Goal: Find contact information: Find contact information

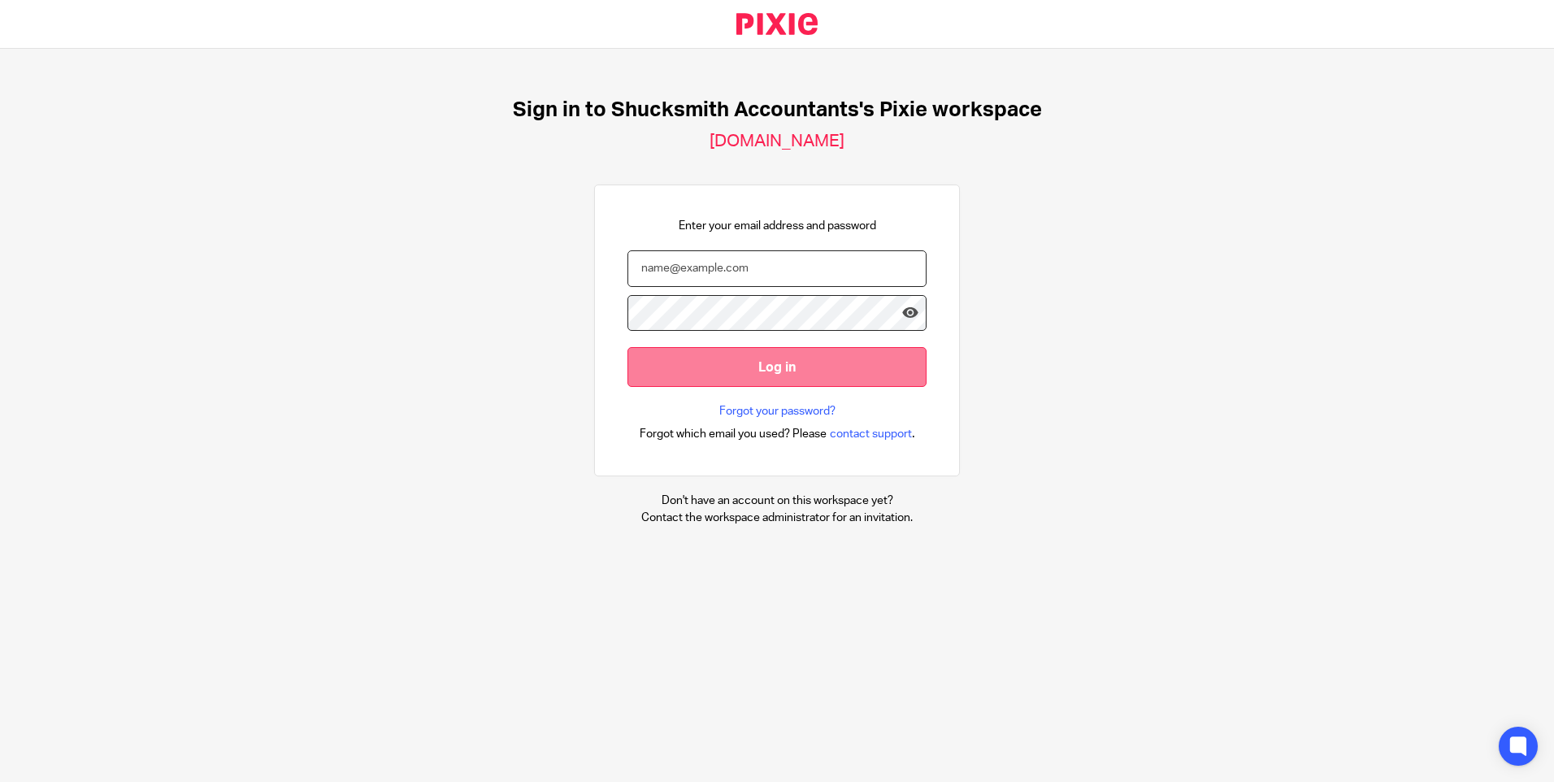
type input "racheljerry@shucksmiths.co.uk"
click at [774, 367] on input "Log in" at bounding box center [776, 367] width 299 height 40
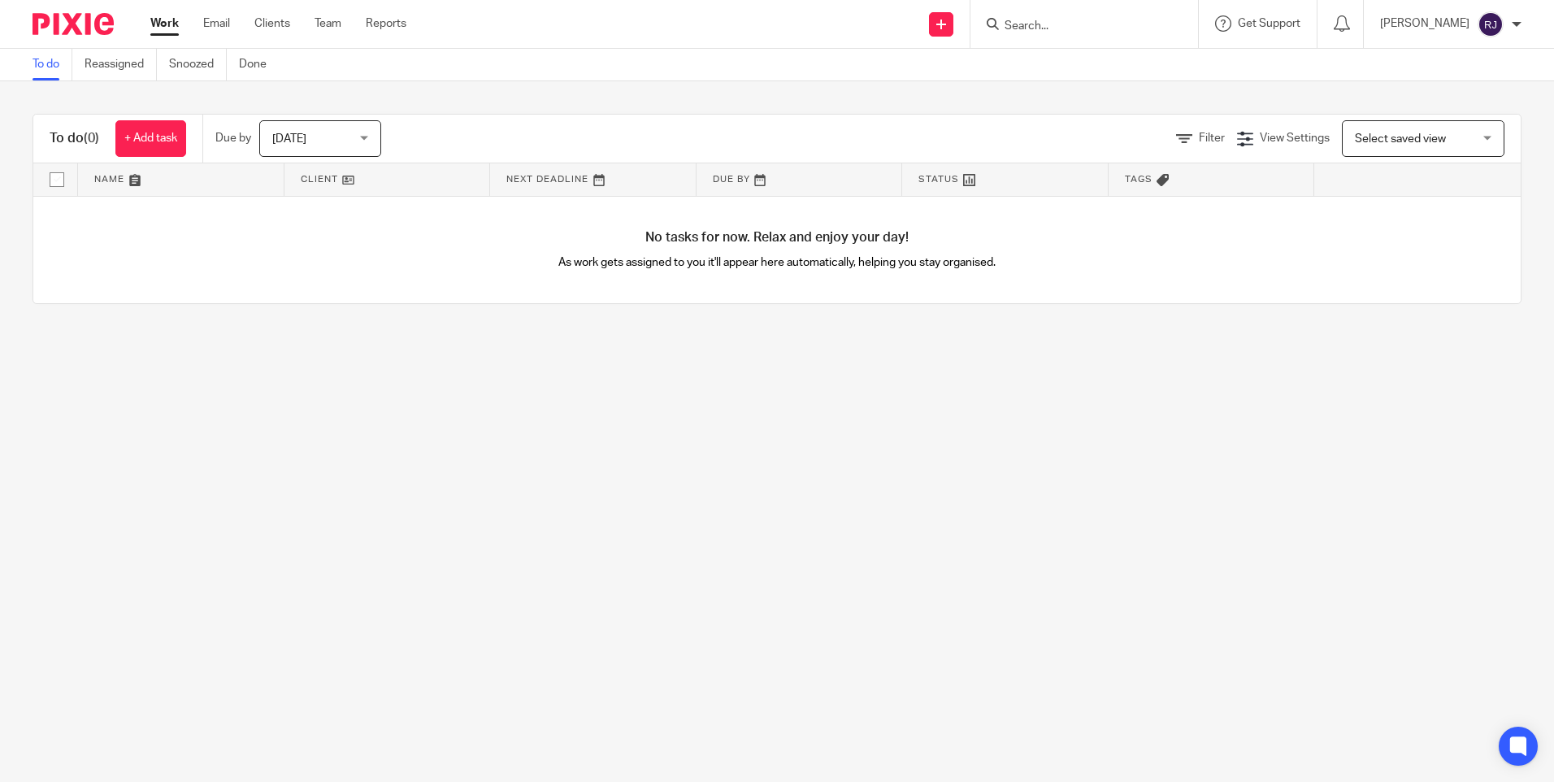
click at [1057, 20] on input "Search" at bounding box center [1076, 27] width 146 height 15
type input "mr j crosby"
drag, startPoint x: 1187, startPoint y: 20, endPoint x: 1098, endPoint y: 20, distance: 89.4
click at [1176, 20] on button "reset" at bounding box center [1168, 22] width 16 height 16
click at [1052, 21] on input "Search" at bounding box center [1076, 27] width 146 height 15
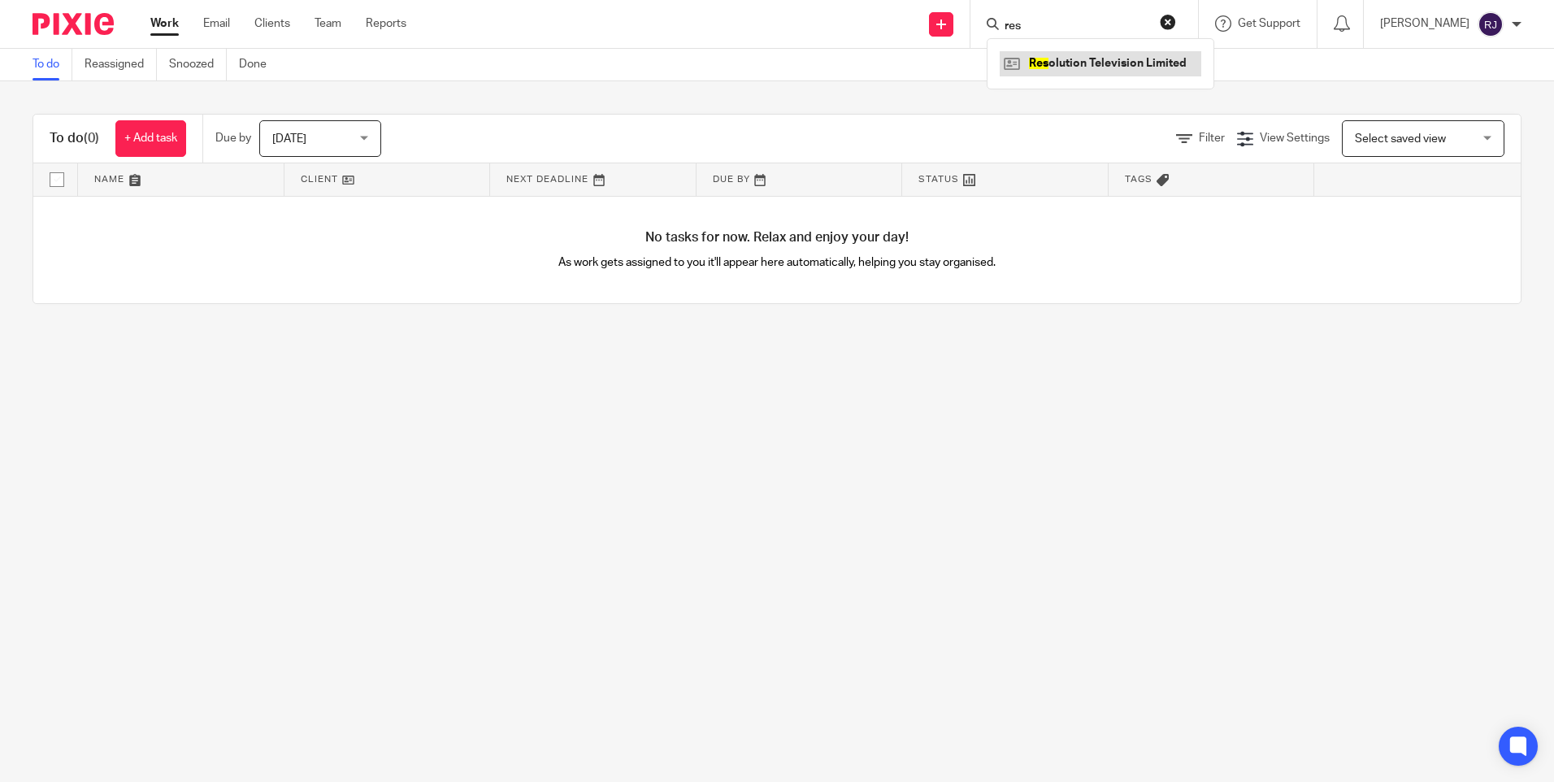
type input "res"
click at [1061, 59] on link at bounding box center [1101, 63] width 202 height 24
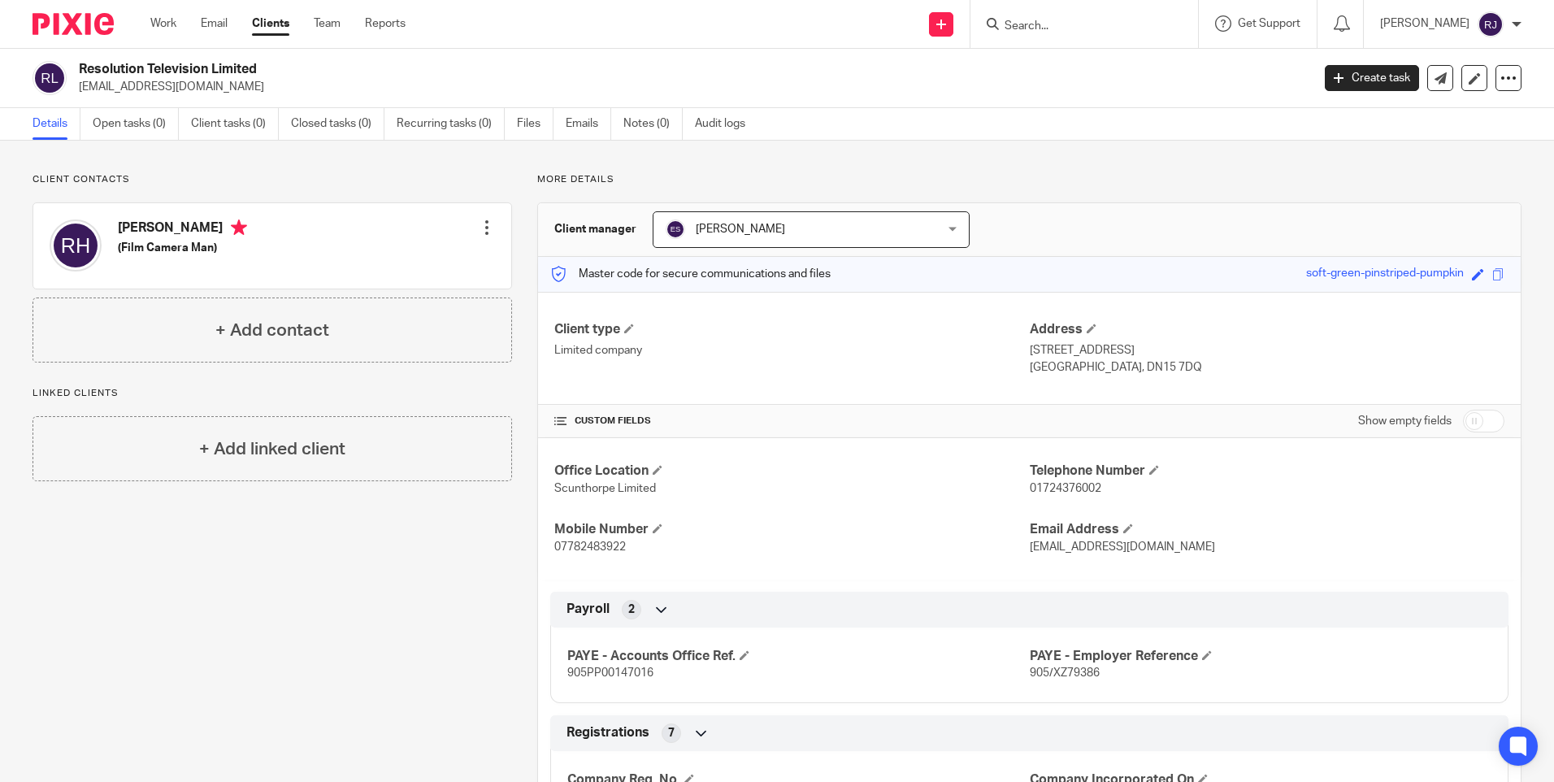
drag, startPoint x: 168, startPoint y: 89, endPoint x: 80, endPoint y: 92, distance: 88.7
click at [80, 92] on p "rob@res.digital" at bounding box center [690, 87] width 1222 height 16
copy p "rob@res.digital"
click at [1046, 23] on input "Search" at bounding box center [1076, 27] width 146 height 15
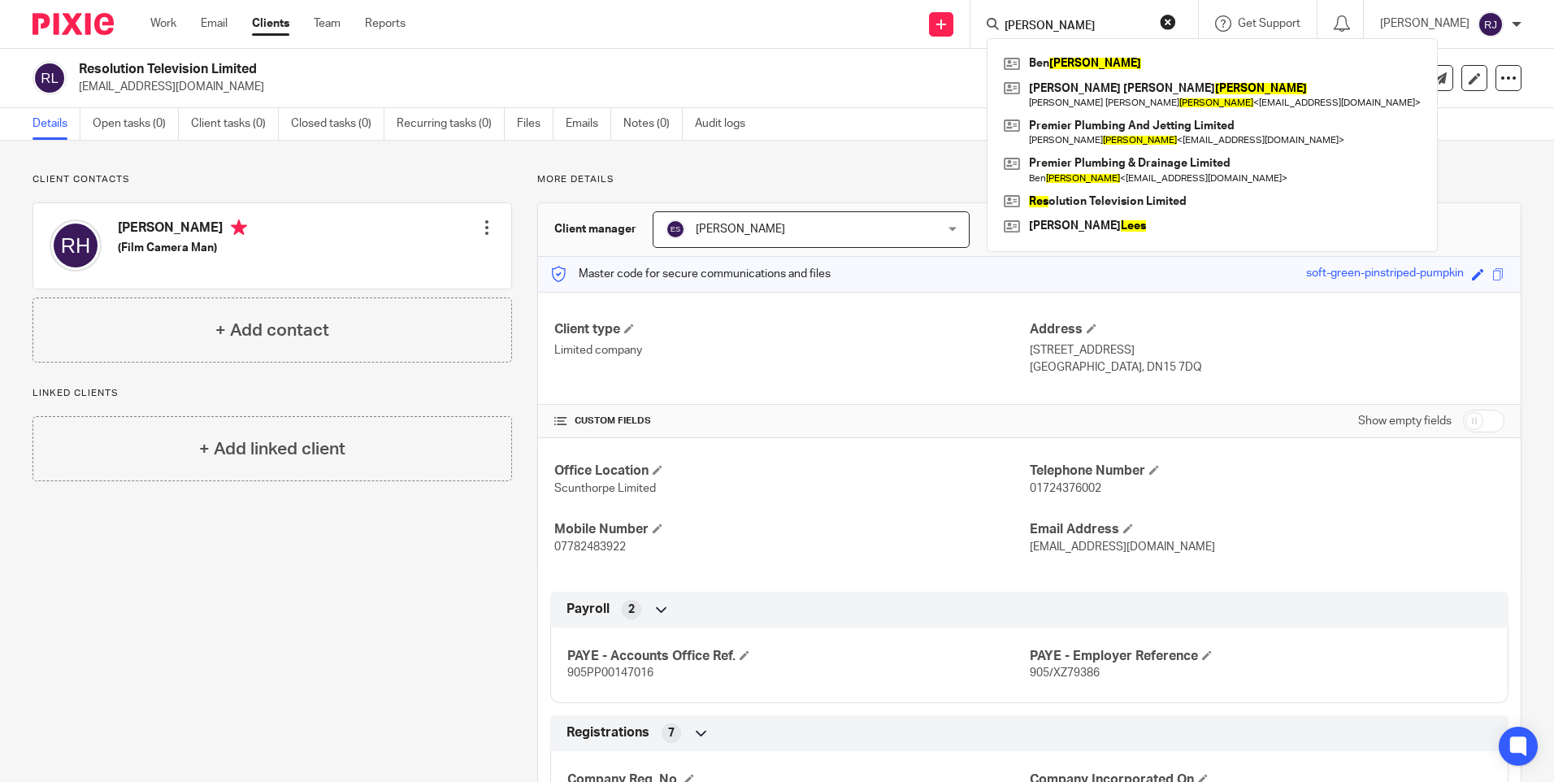
type input "b j rees"
click button "submit" at bounding box center [0, 0] width 0 height 0
click at [1084, 63] on link at bounding box center [1212, 63] width 425 height 24
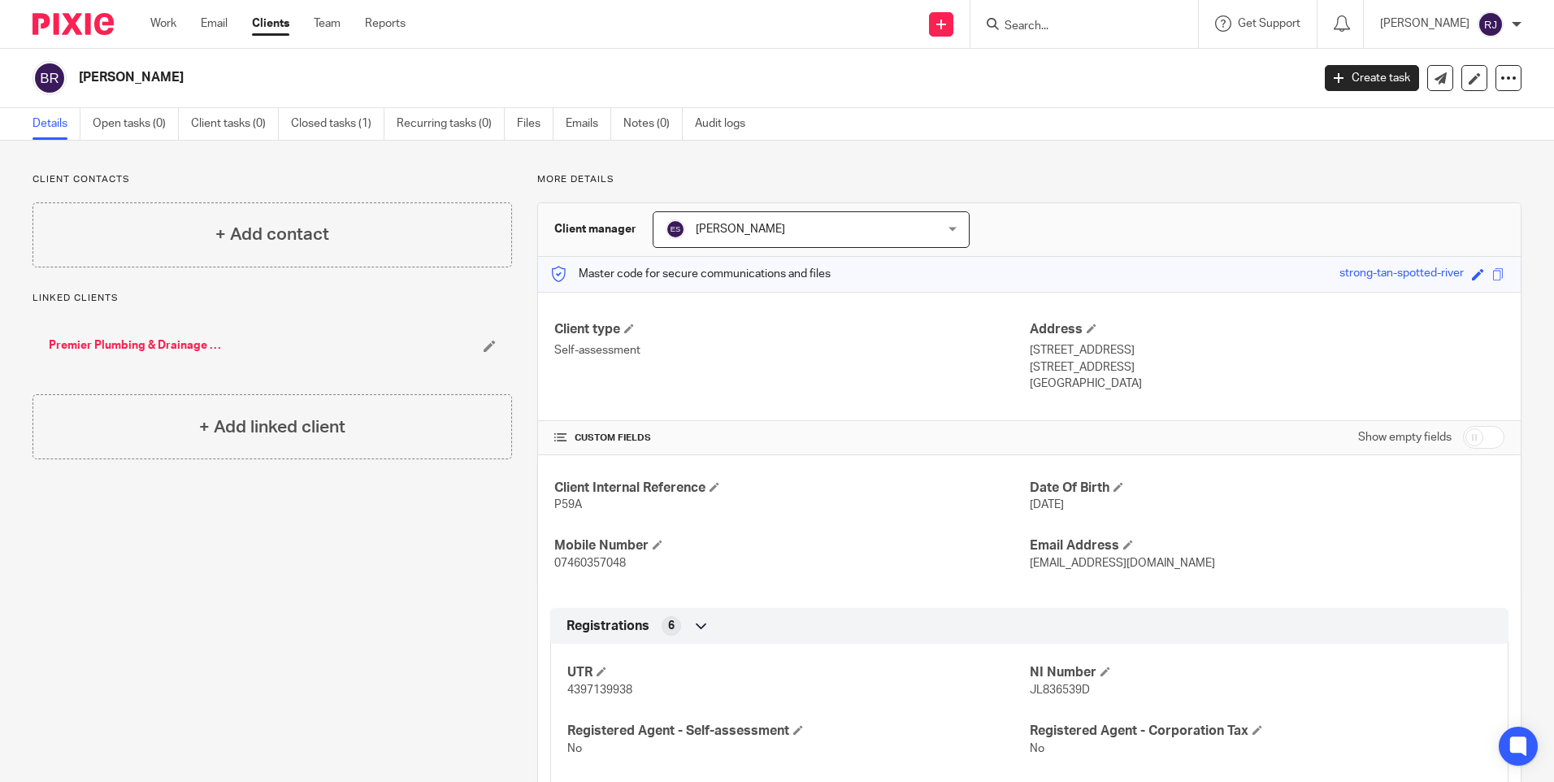
click at [1049, 25] on input "Search" at bounding box center [1076, 27] width 146 height 15
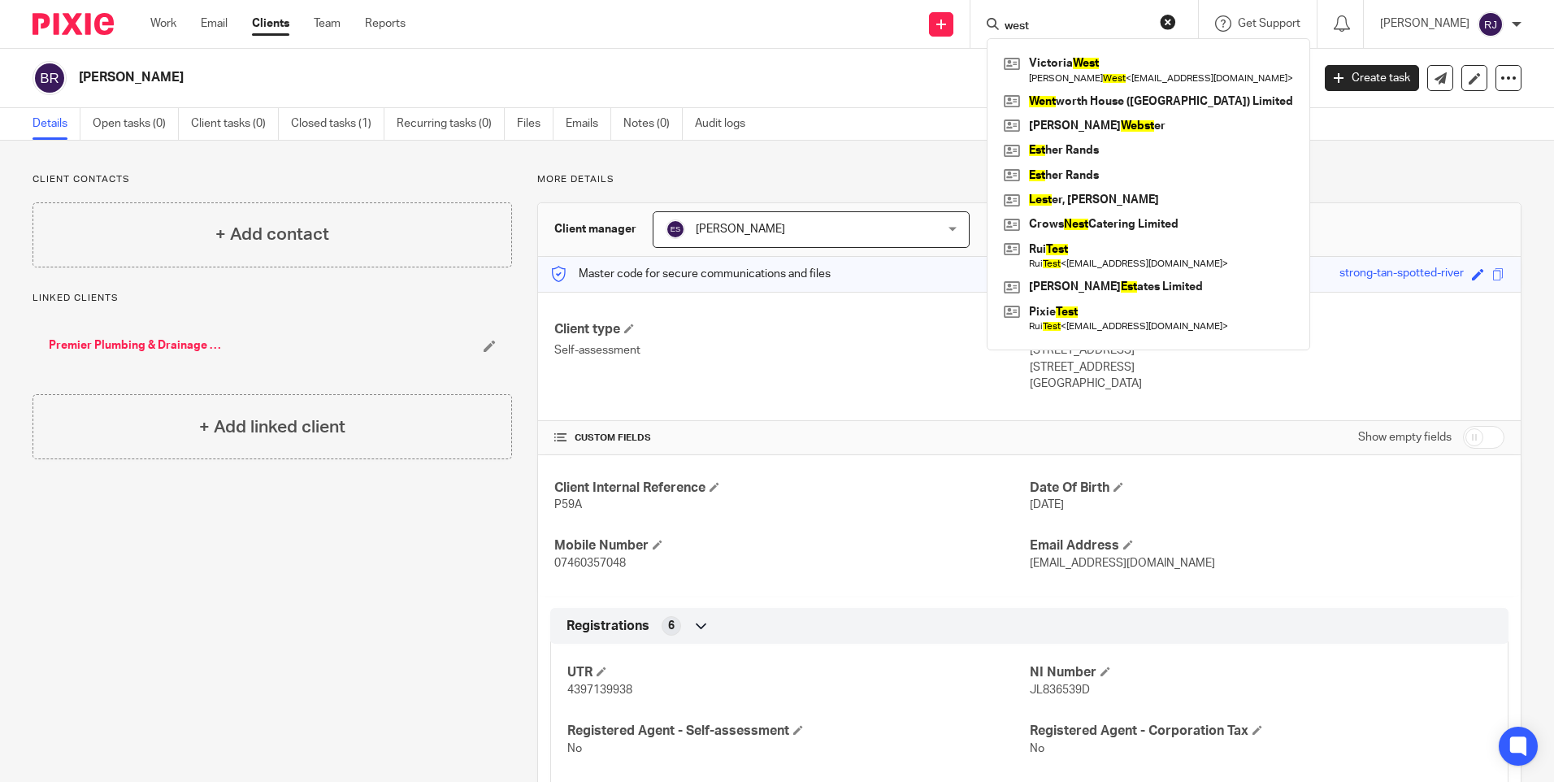
type input "west"
click at [1176, 20] on button "reset" at bounding box center [1168, 22] width 16 height 16
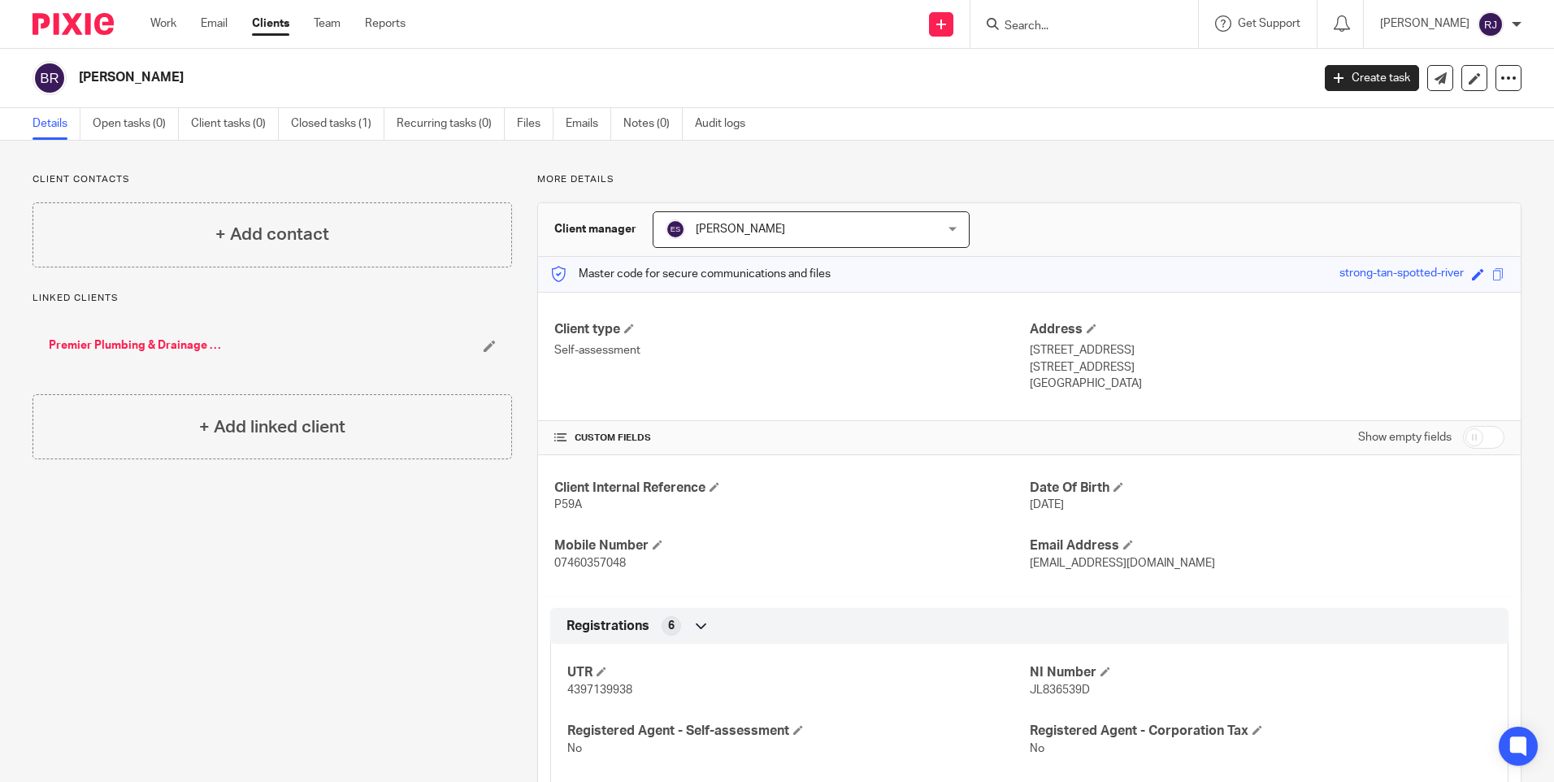
click at [1078, 28] on input "Search" at bounding box center [1076, 27] width 146 height 15
type input "adam kelly"
click button "submit" at bounding box center [0, 0] width 0 height 0
click at [1044, 16] on form "adam kelly" at bounding box center [1089, 24] width 173 height 20
drag, startPoint x: 1195, startPoint y: 19, endPoint x: 1039, endPoint y: 35, distance: 156.9
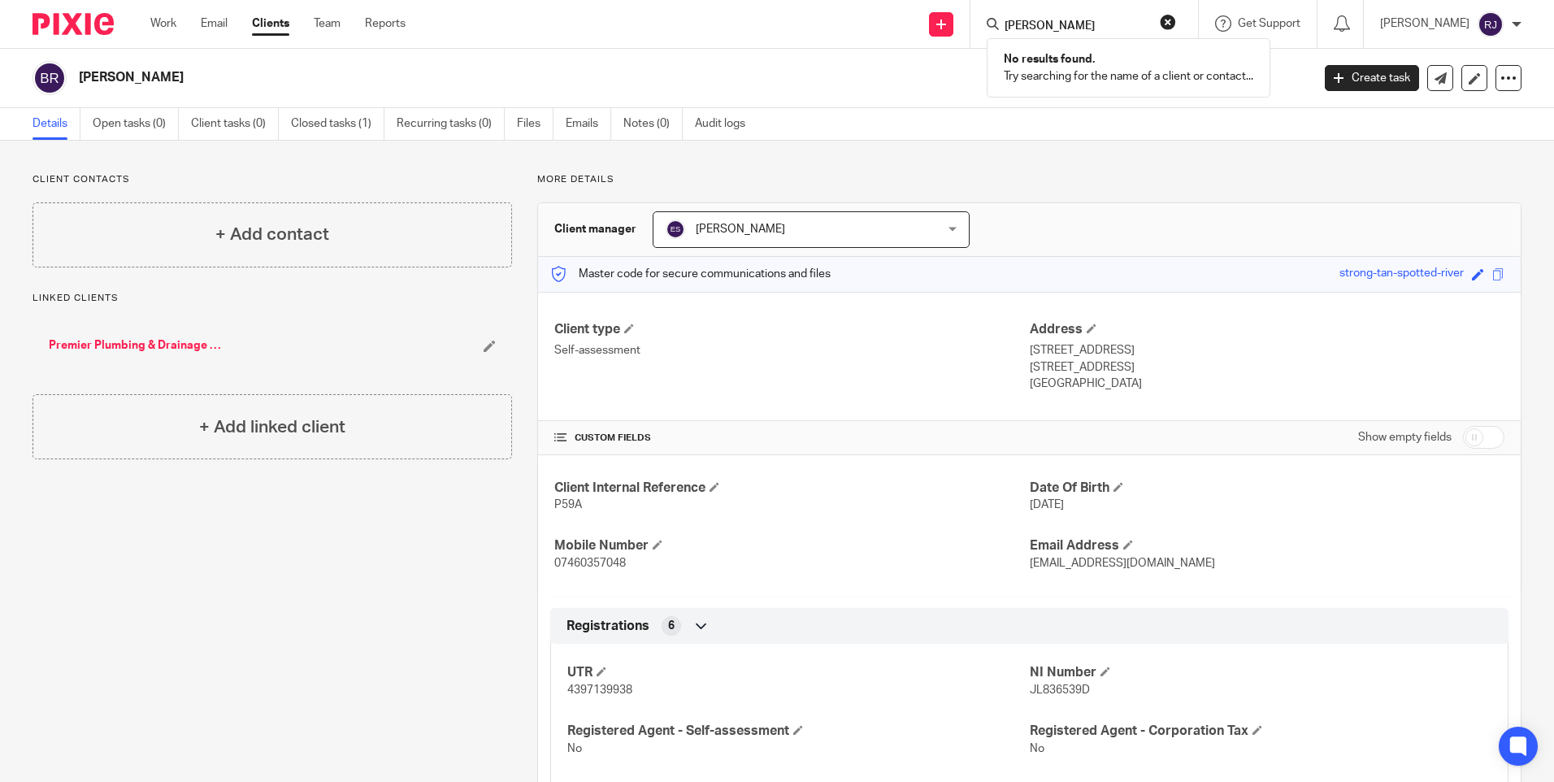
click at [1176, 19] on button "reset" at bounding box center [1168, 22] width 16 height 16
click at [1033, 17] on form at bounding box center [1089, 24] width 173 height 20
click at [1039, 28] on input "Search" at bounding box center [1076, 27] width 146 height 15
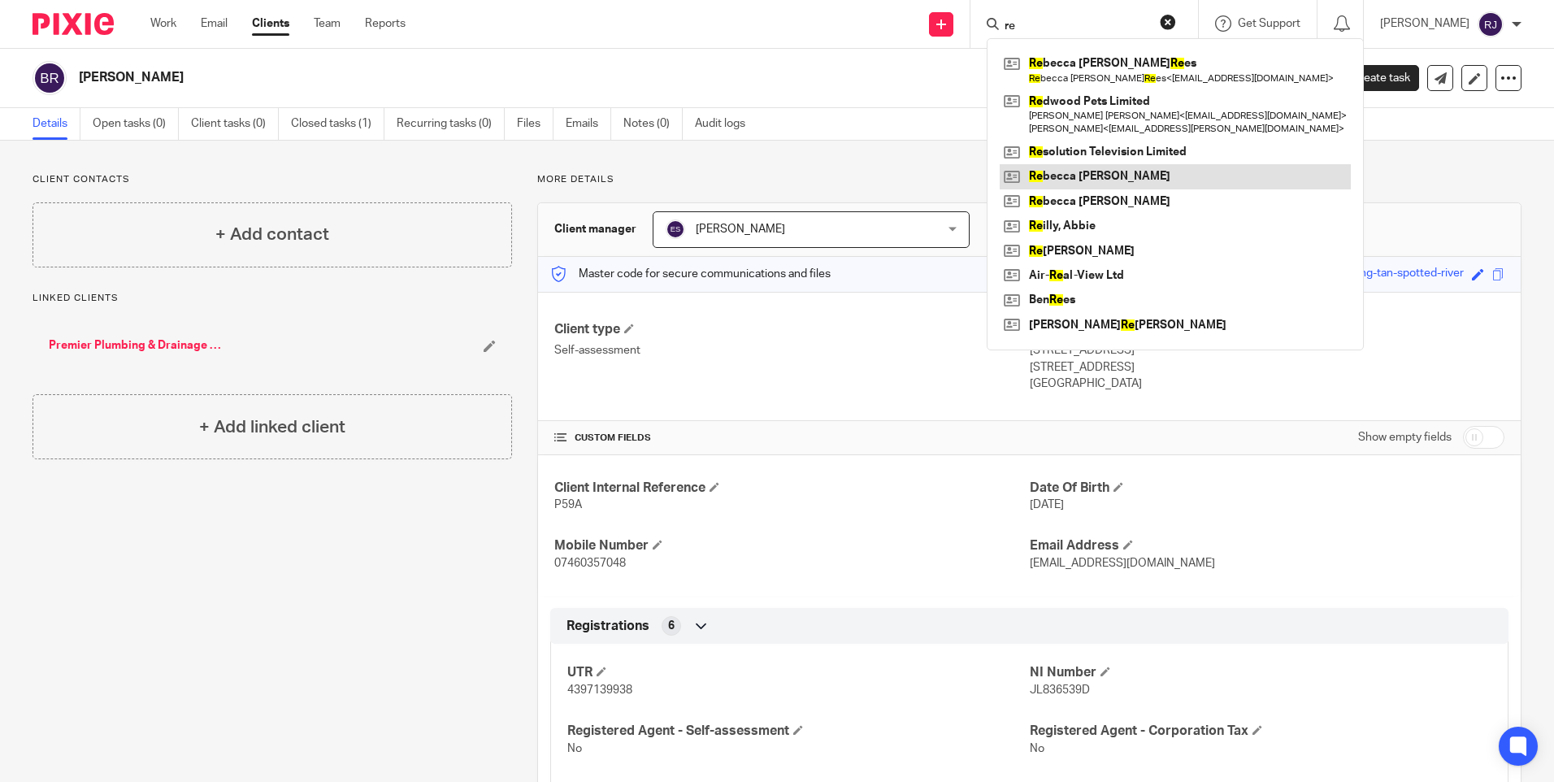
type input "re"
click at [1064, 176] on link at bounding box center [1175, 176] width 351 height 24
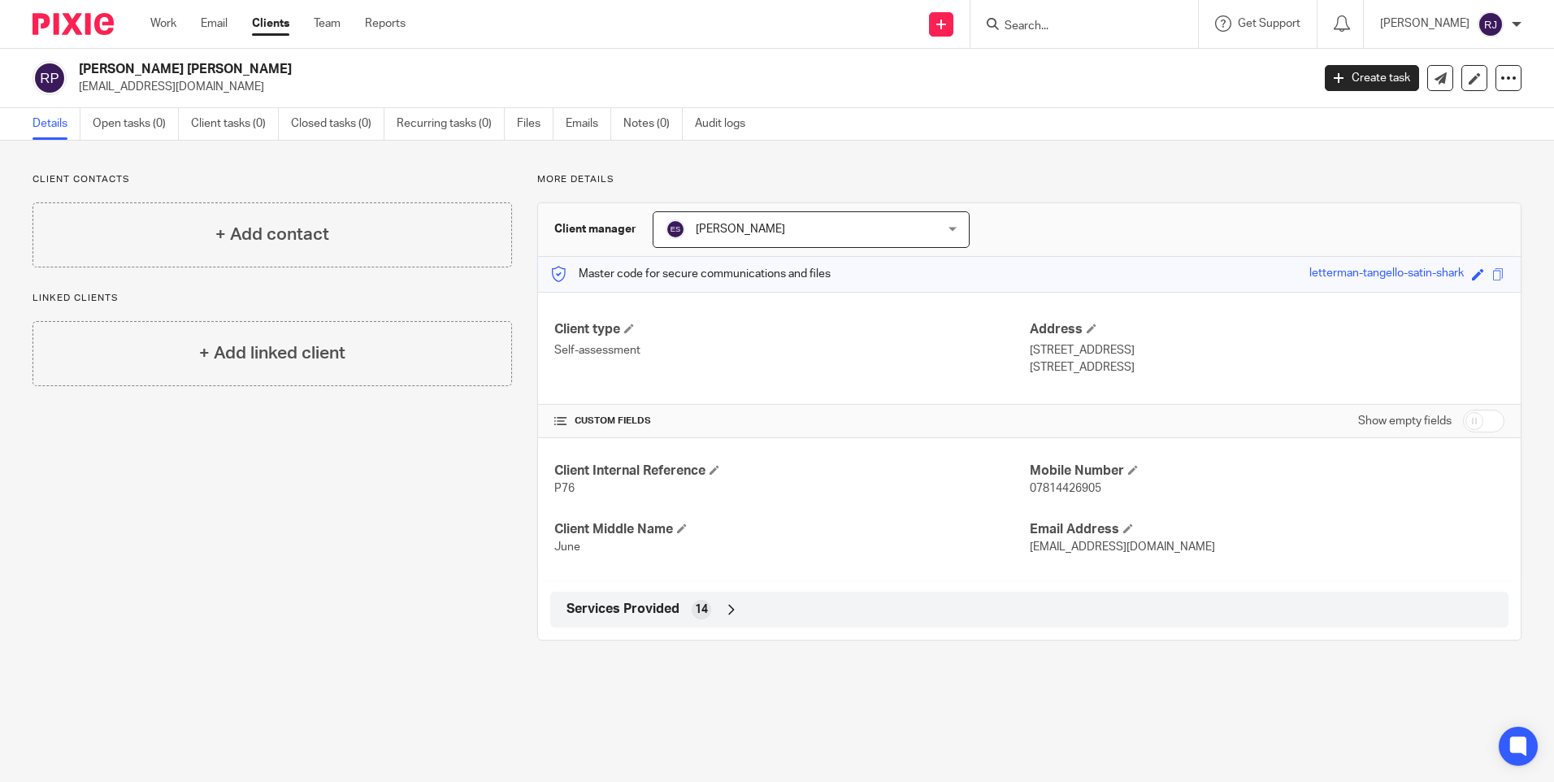
click at [1035, 25] on input "Search" at bounding box center [1076, 27] width 146 height 15
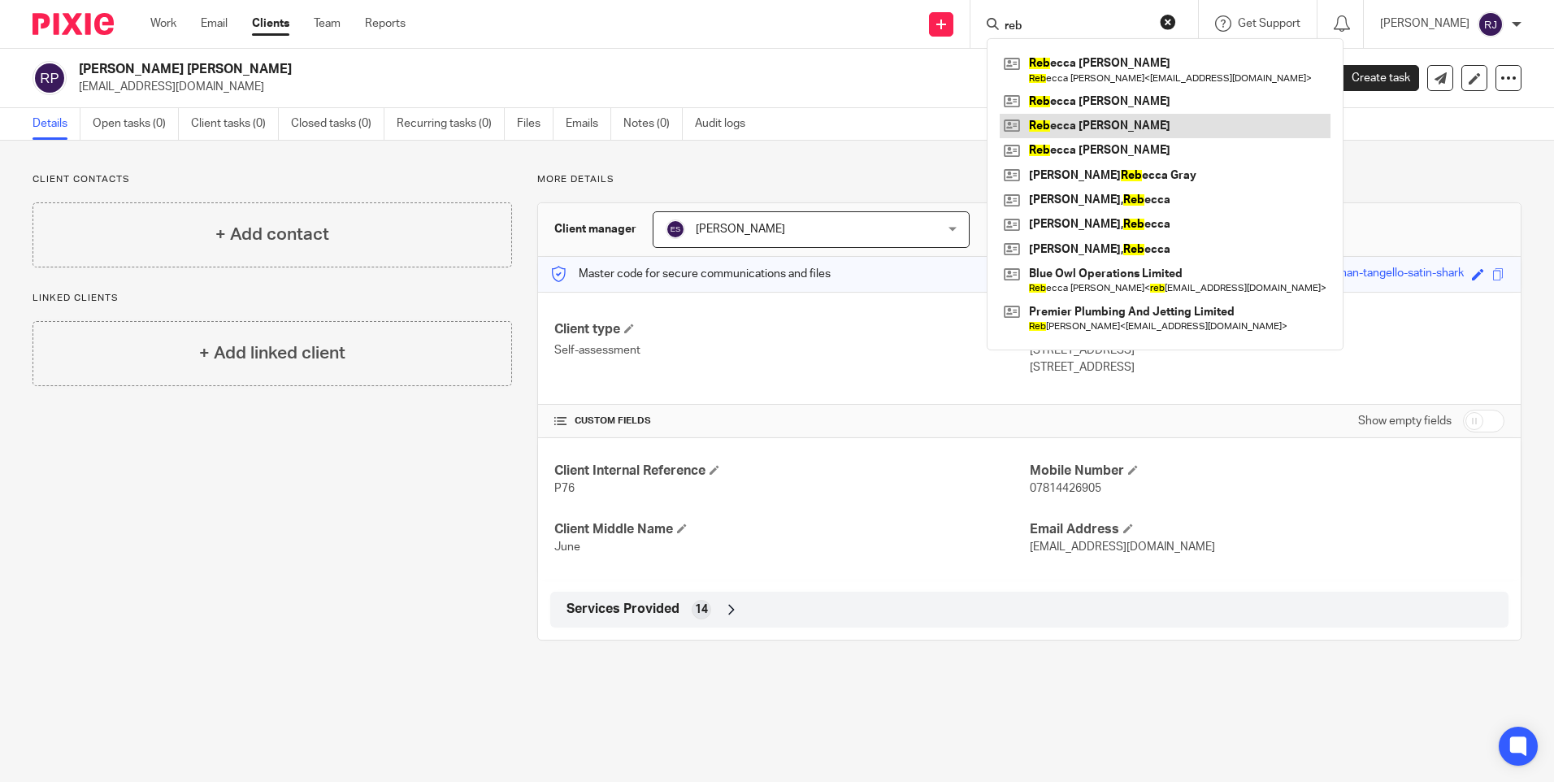
type input "reb"
click at [1105, 128] on link at bounding box center [1165, 126] width 331 height 24
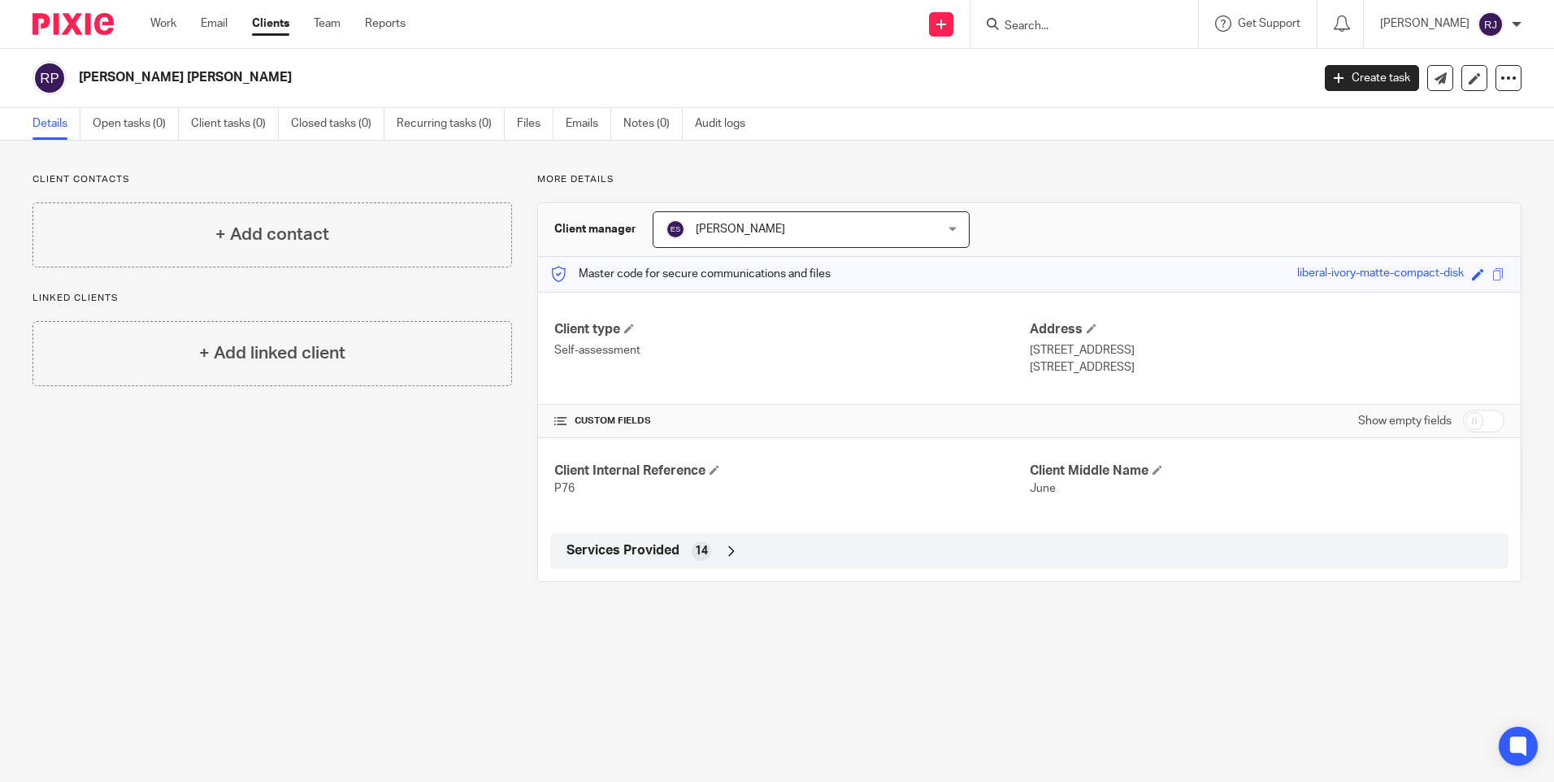
click at [1066, 26] on input "Search" at bounding box center [1076, 27] width 146 height 15
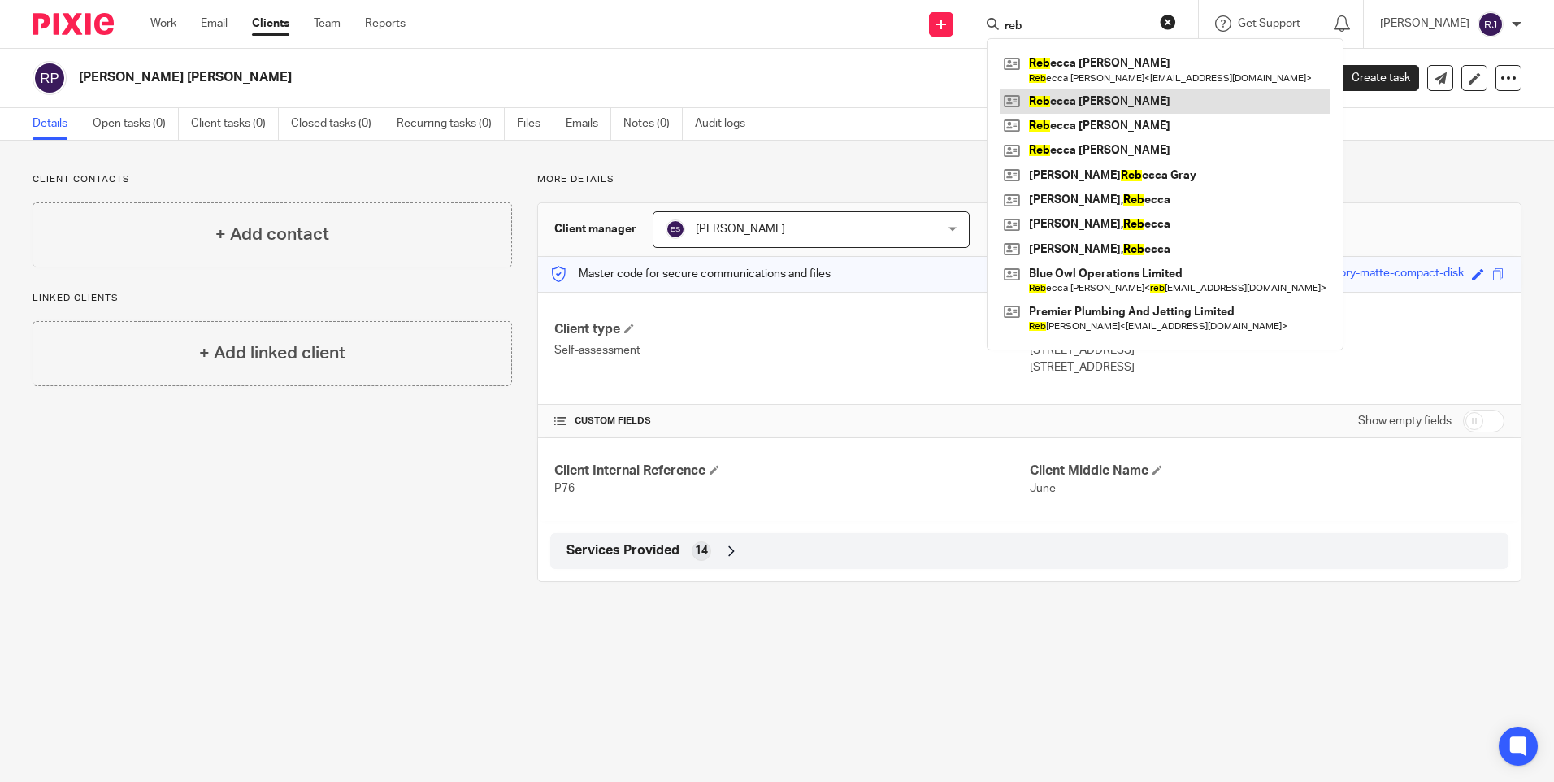
type input "reb"
click at [1083, 107] on link at bounding box center [1165, 101] width 331 height 24
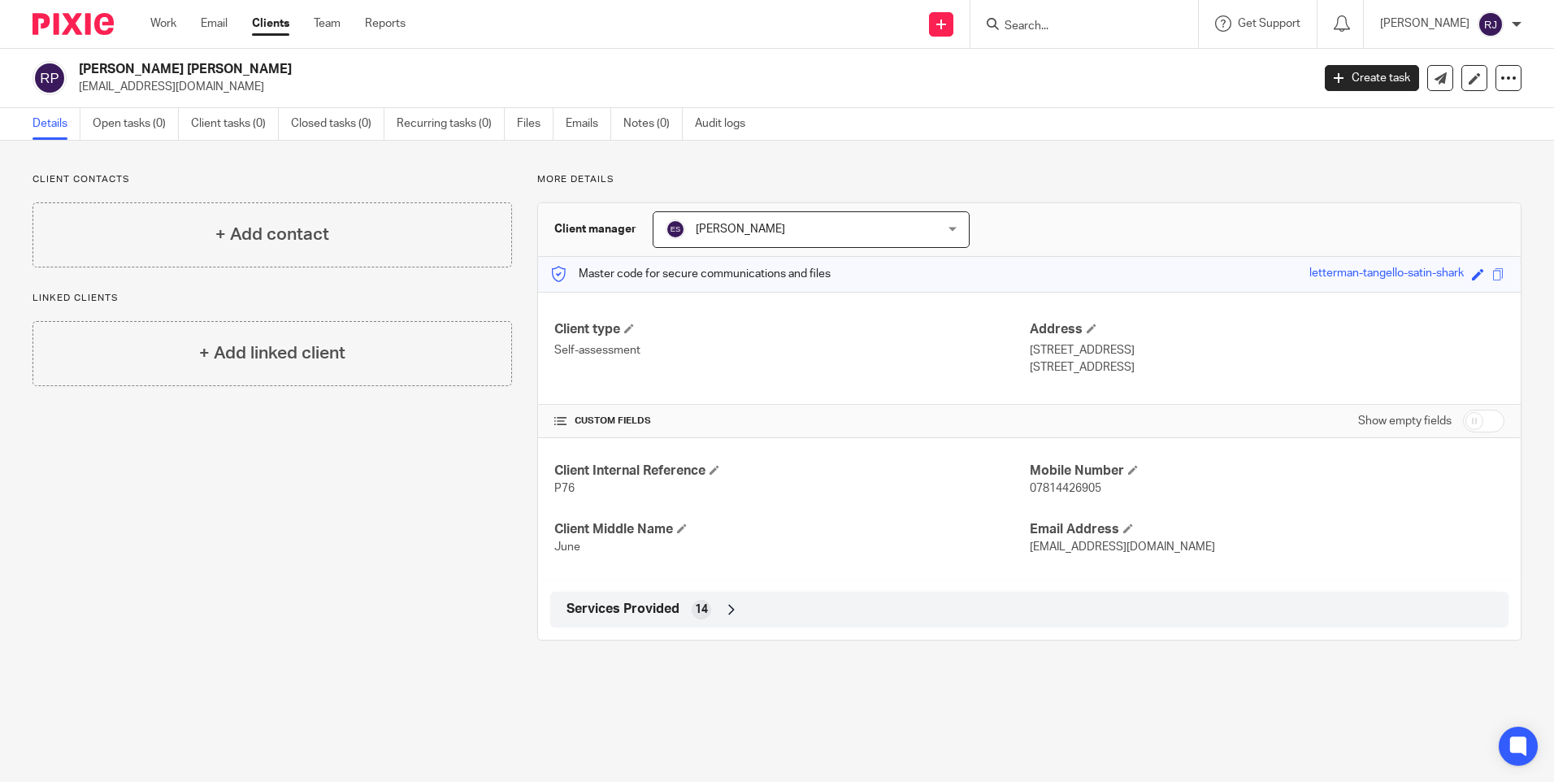
drag, startPoint x: 197, startPoint y: 85, endPoint x: 76, endPoint y: 95, distance: 120.7
click at [76, 95] on div "Rebecca June Pearce rjp85@hotmail.co.uk Create task Update from Companies House…" at bounding box center [777, 78] width 1554 height 59
copy p "rjp85@hotmail.co.uk"
click at [1075, 33] on input "Search" at bounding box center [1076, 27] width 146 height 15
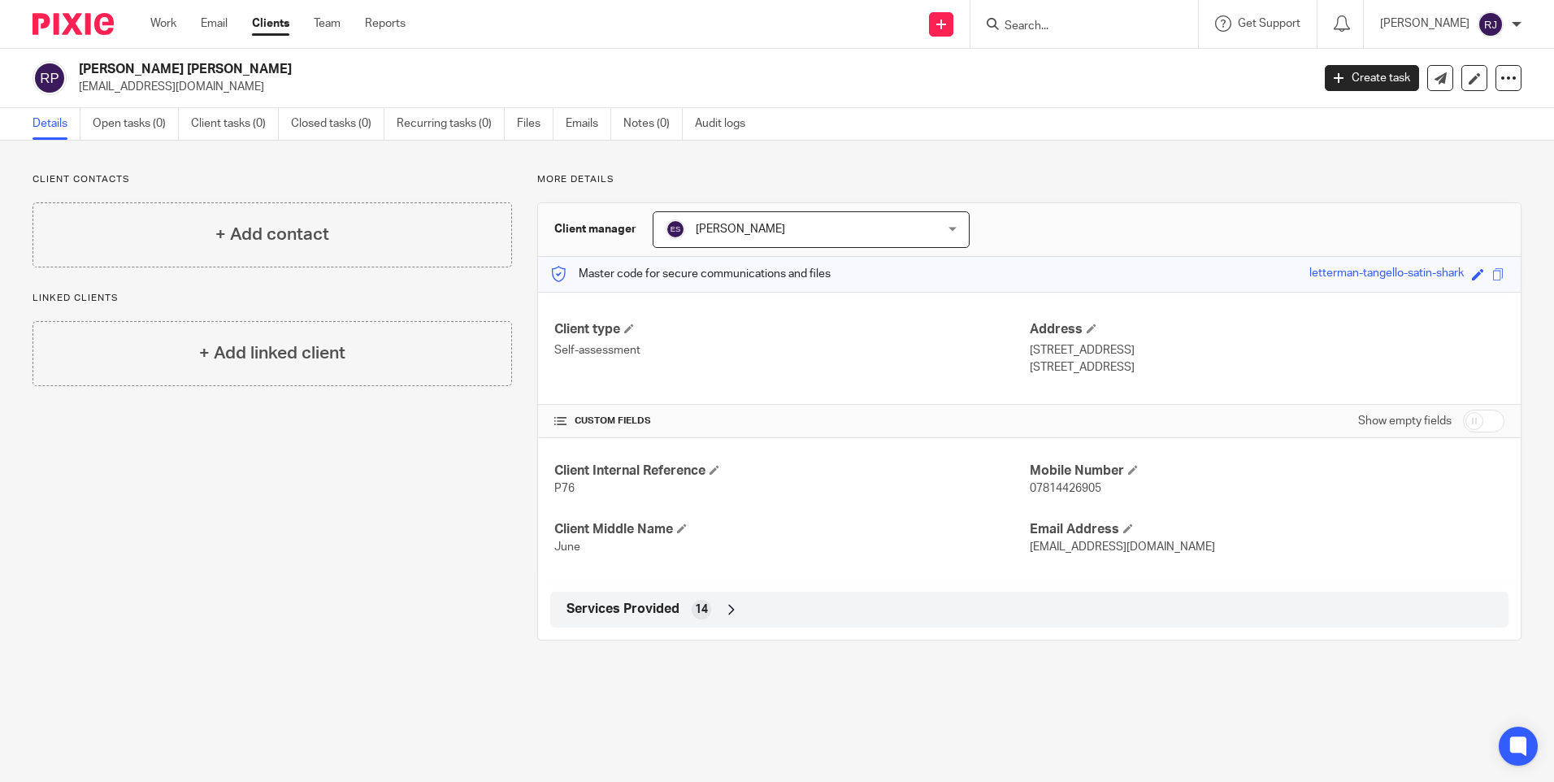
click at [1044, 25] on input "Search" at bounding box center [1076, 27] width 146 height 15
type input "n montgomery"
click button "submit" at bounding box center [0, 0] width 0 height 0
click at [1176, 24] on button "reset" at bounding box center [1168, 22] width 16 height 16
click at [1047, 22] on input "Search" at bounding box center [1076, 27] width 146 height 15
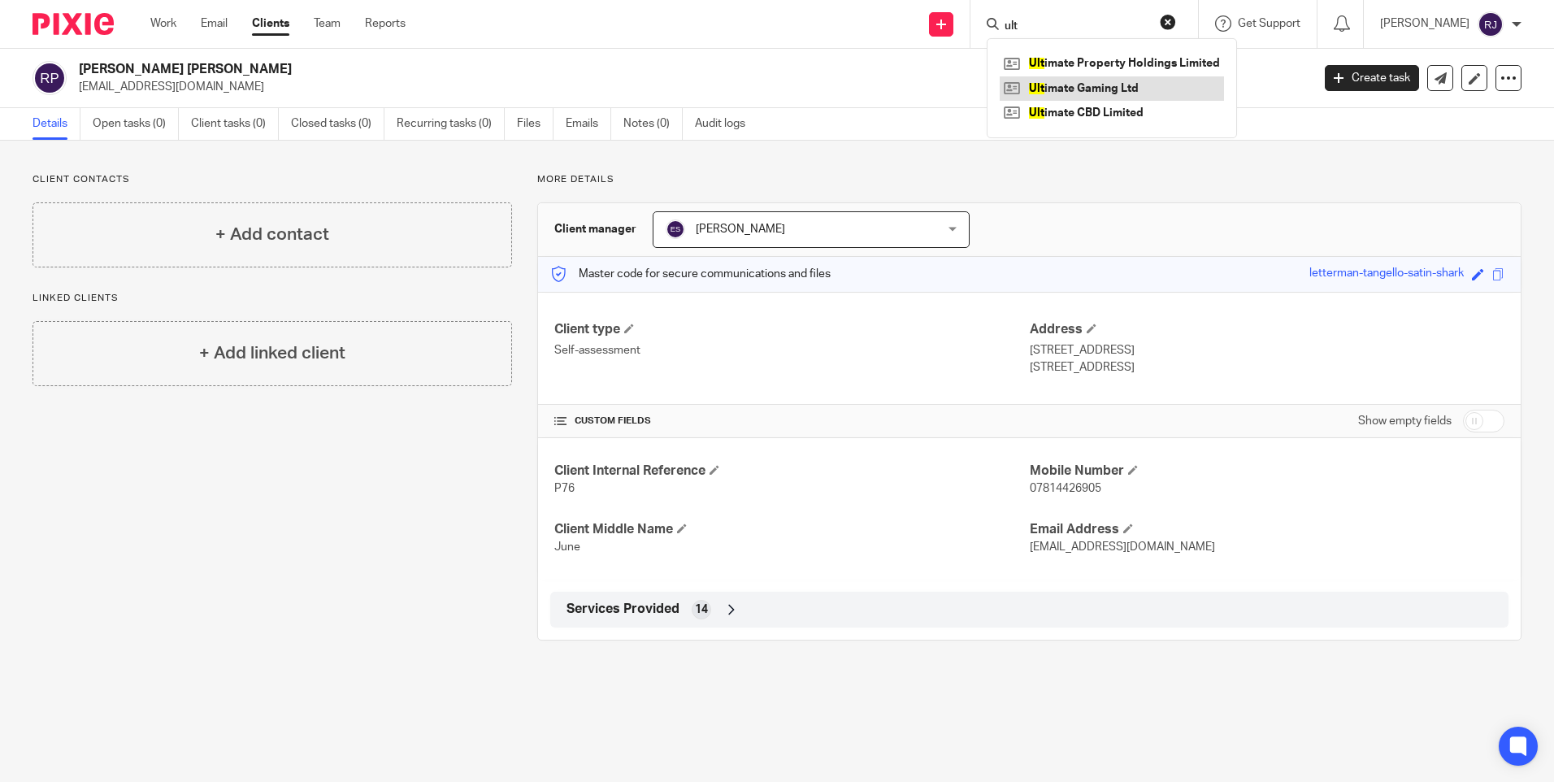
type input "ult"
click at [1084, 93] on link at bounding box center [1112, 88] width 224 height 24
click at [1085, 90] on link at bounding box center [1112, 88] width 224 height 24
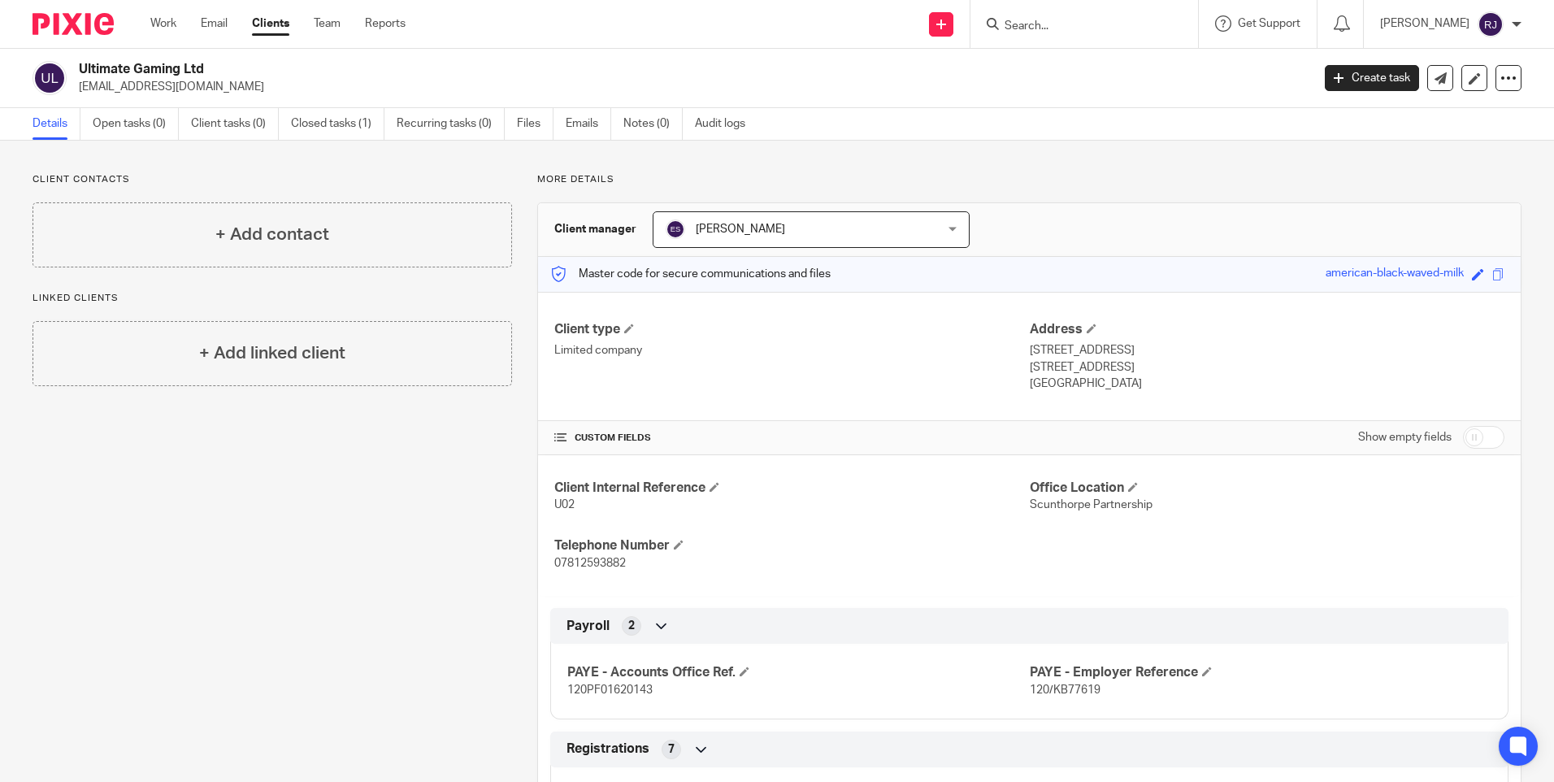
click at [1029, 24] on input "Search" at bounding box center [1076, 27] width 146 height 15
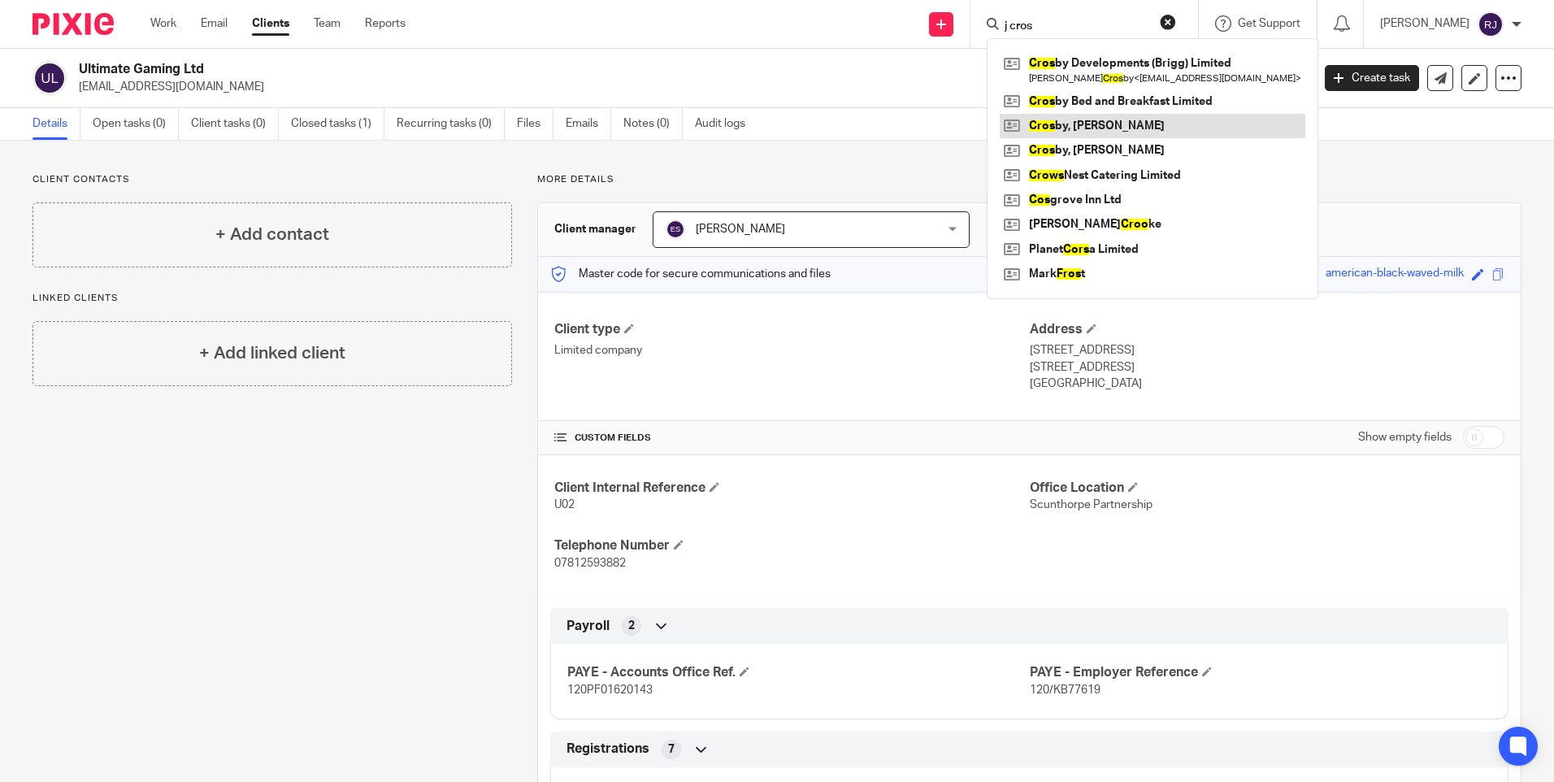
type input "j cros"
click at [1097, 126] on link at bounding box center [1153, 126] width 306 height 24
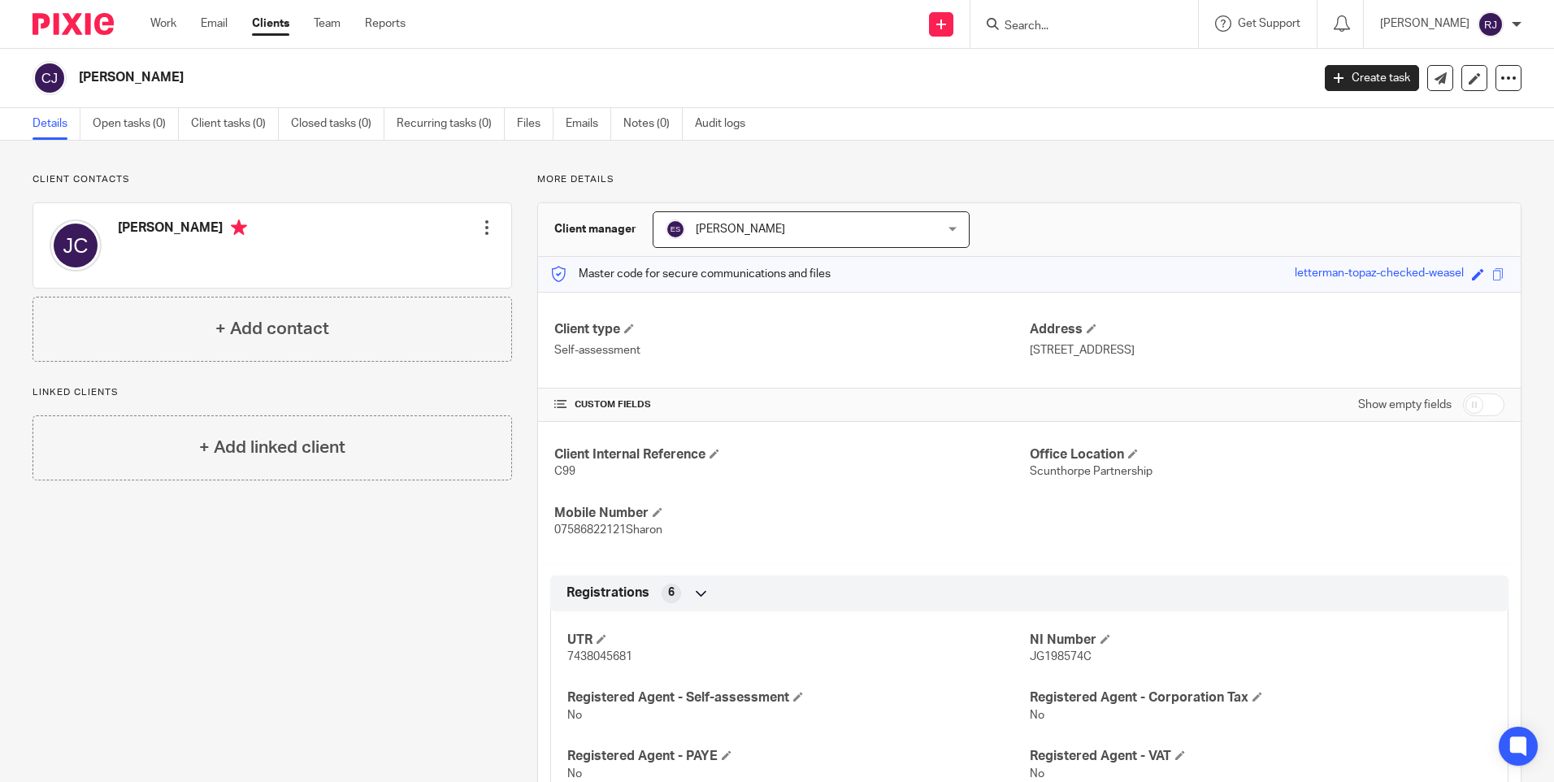
click at [1105, 24] on input "Search" at bounding box center [1076, 27] width 146 height 15
type input "a"
type input "[PERSON_NAME]"
click button "submit" at bounding box center [0, 0] width 0 height 0
click at [1176, 23] on button "reset" at bounding box center [1168, 22] width 16 height 16
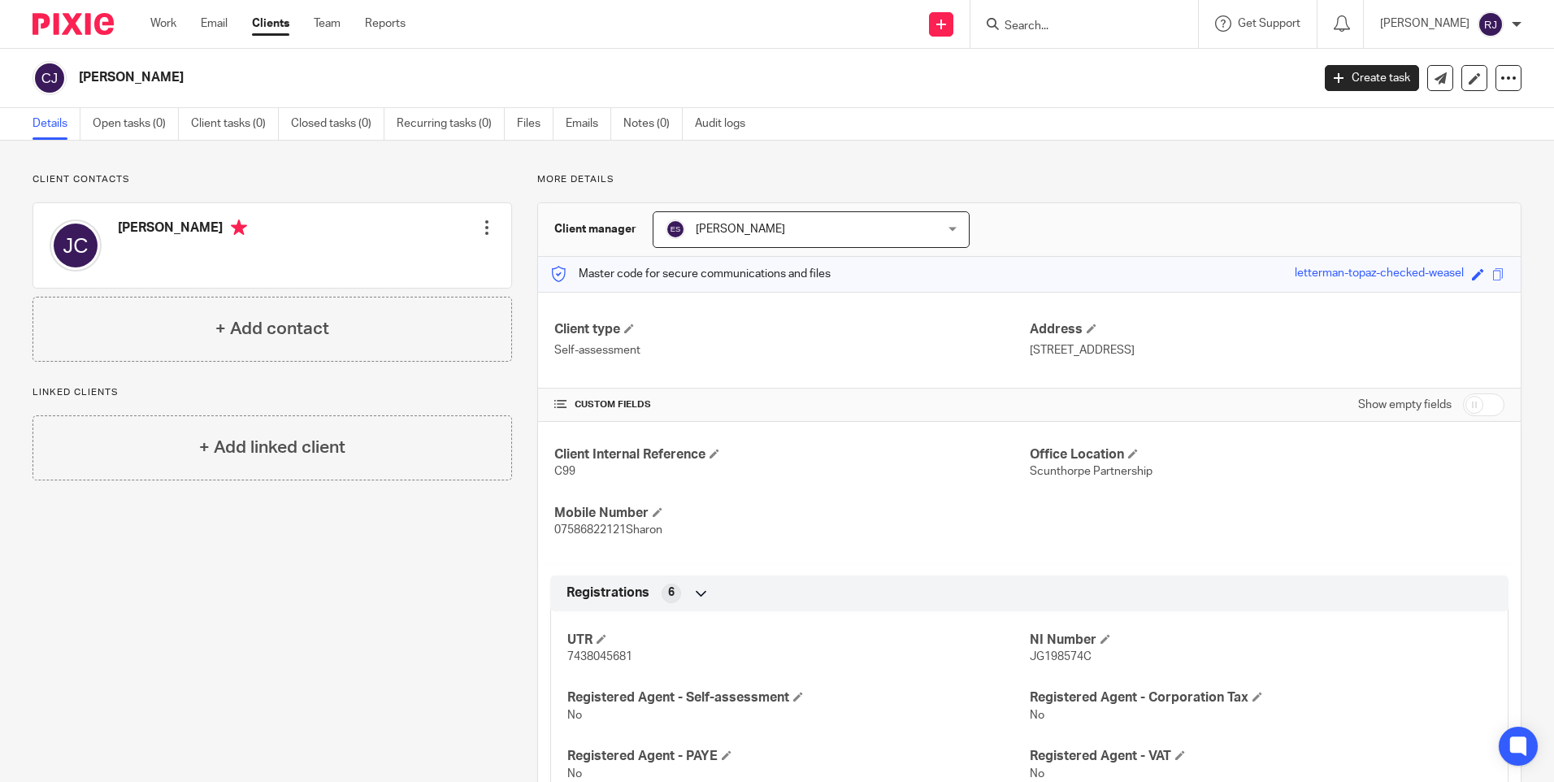
click at [1081, 15] on form at bounding box center [1089, 24] width 173 height 20
click at [1042, 23] on input "Search" at bounding box center [1076, 27] width 146 height 15
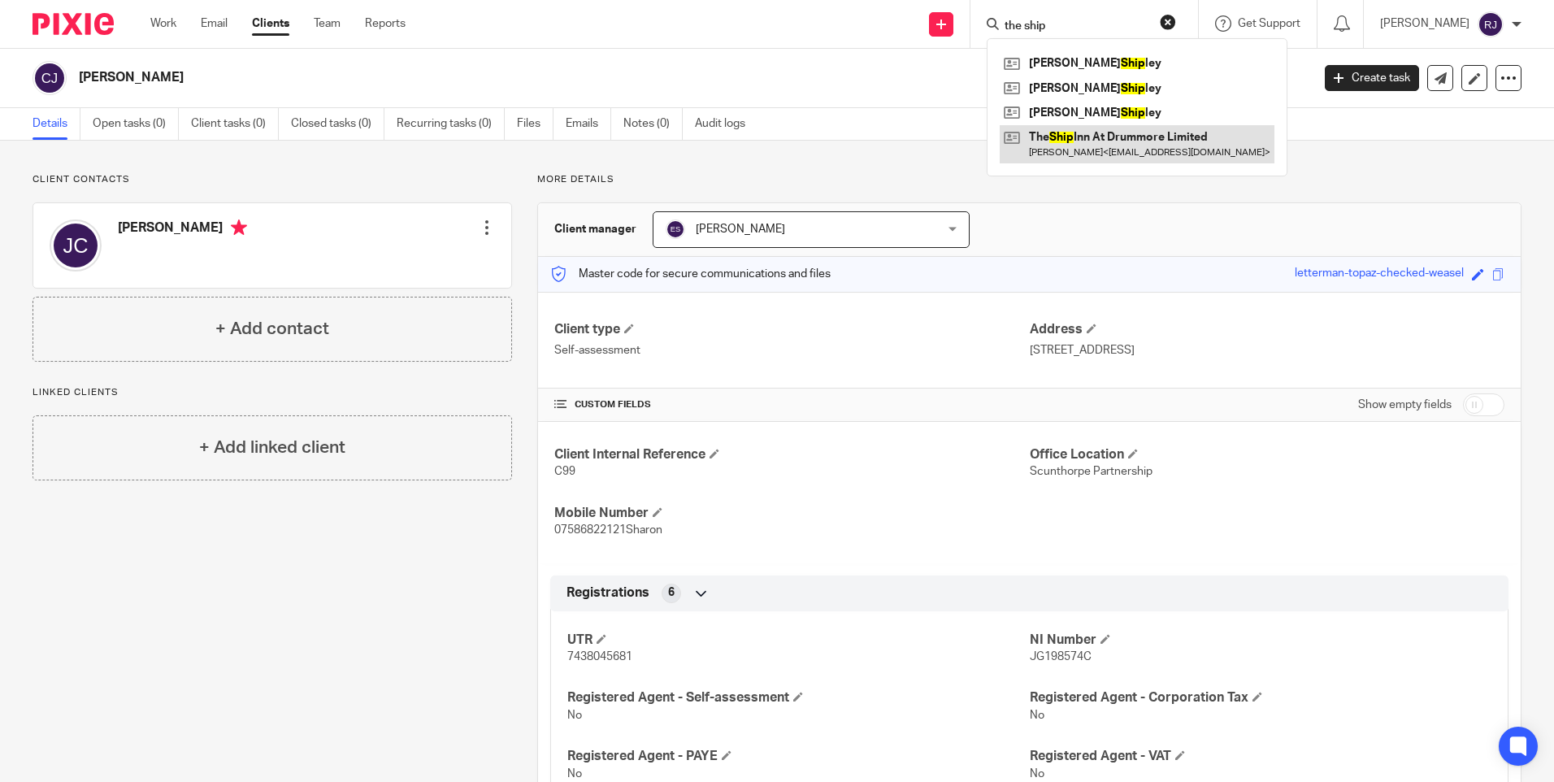
type input "the ship"
click at [1178, 145] on link at bounding box center [1137, 143] width 275 height 37
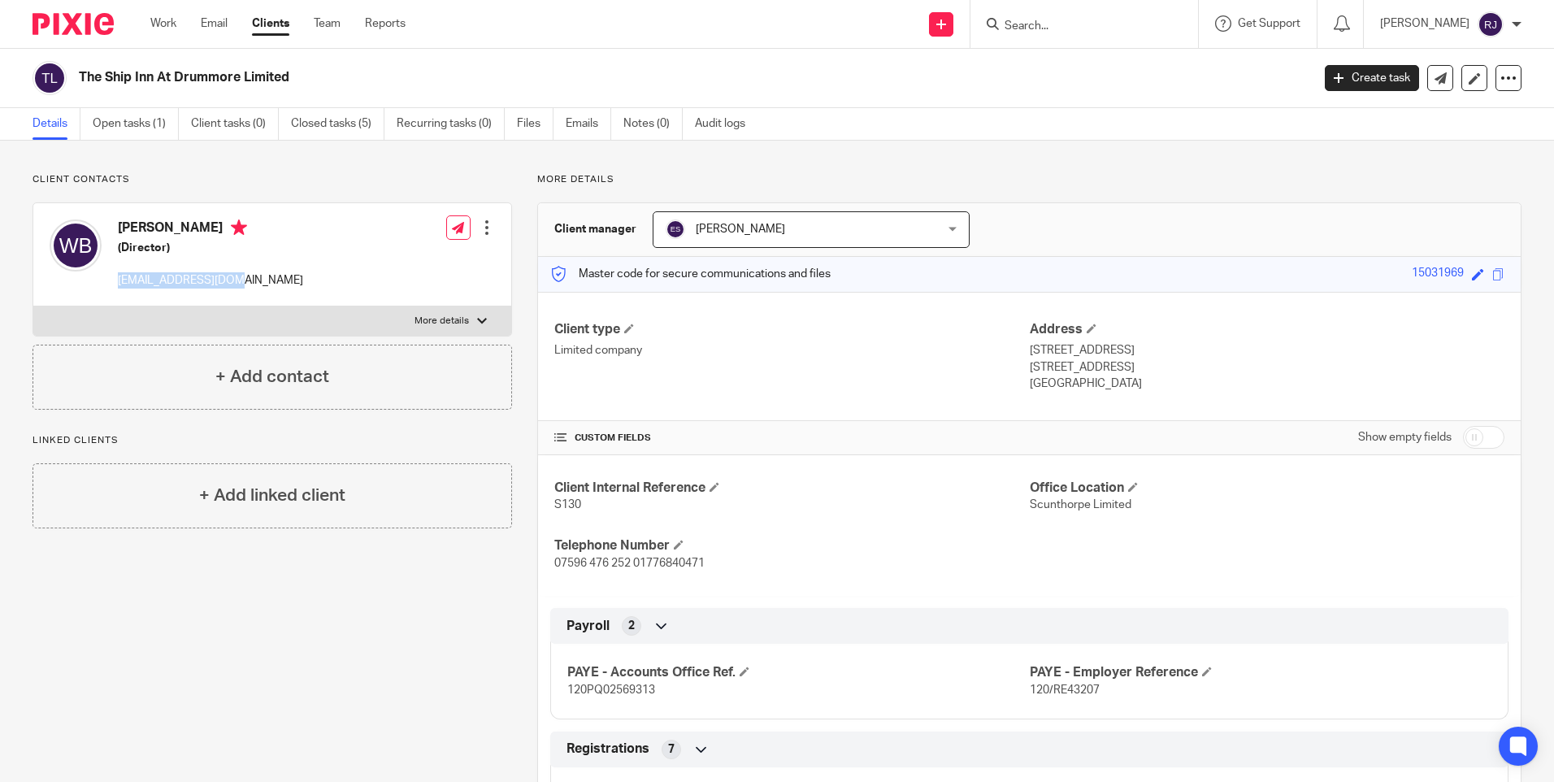
drag, startPoint x: 246, startPoint y: 280, endPoint x: 115, endPoint y: 302, distance: 132.6
click at [115, 302] on div "[PERSON_NAME] (Director) [EMAIL_ADDRESS][DOMAIN_NAME] Edit contact Create clien…" at bounding box center [272, 254] width 478 height 103
copy p "[EMAIL_ADDRESS][DOMAIN_NAME]"
click at [1039, 23] on input "Search" at bounding box center [1076, 27] width 146 height 15
type input "affordable roof"
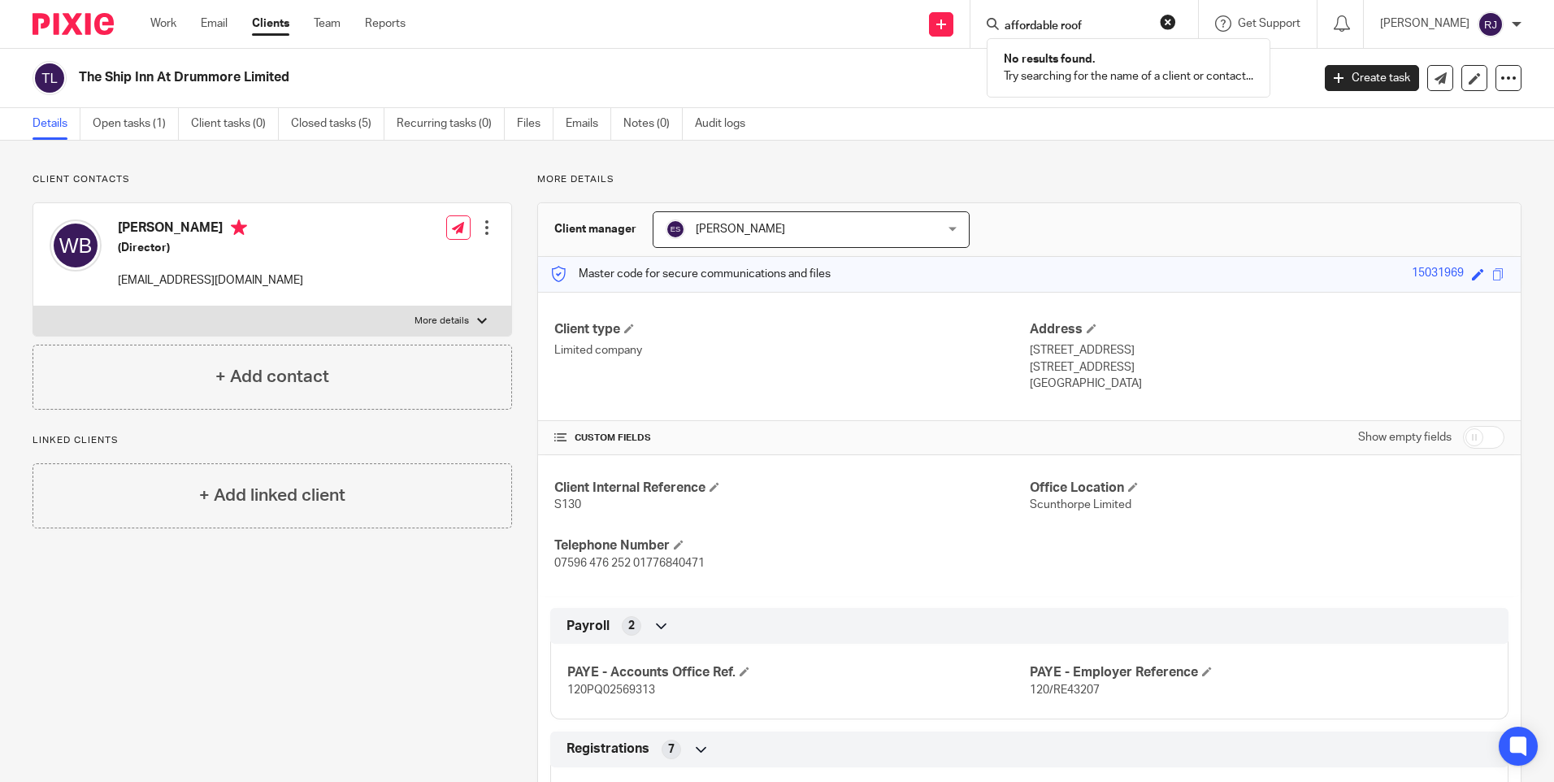
click button "submit" at bounding box center [0, 0] width 0 height 0
drag, startPoint x: 1193, startPoint y: 23, endPoint x: 1119, endPoint y: 24, distance: 74.0
click at [1176, 23] on button "reset" at bounding box center [1168, 22] width 16 height 16
click at [1060, 24] on input "Search" at bounding box center [1076, 27] width 146 height 15
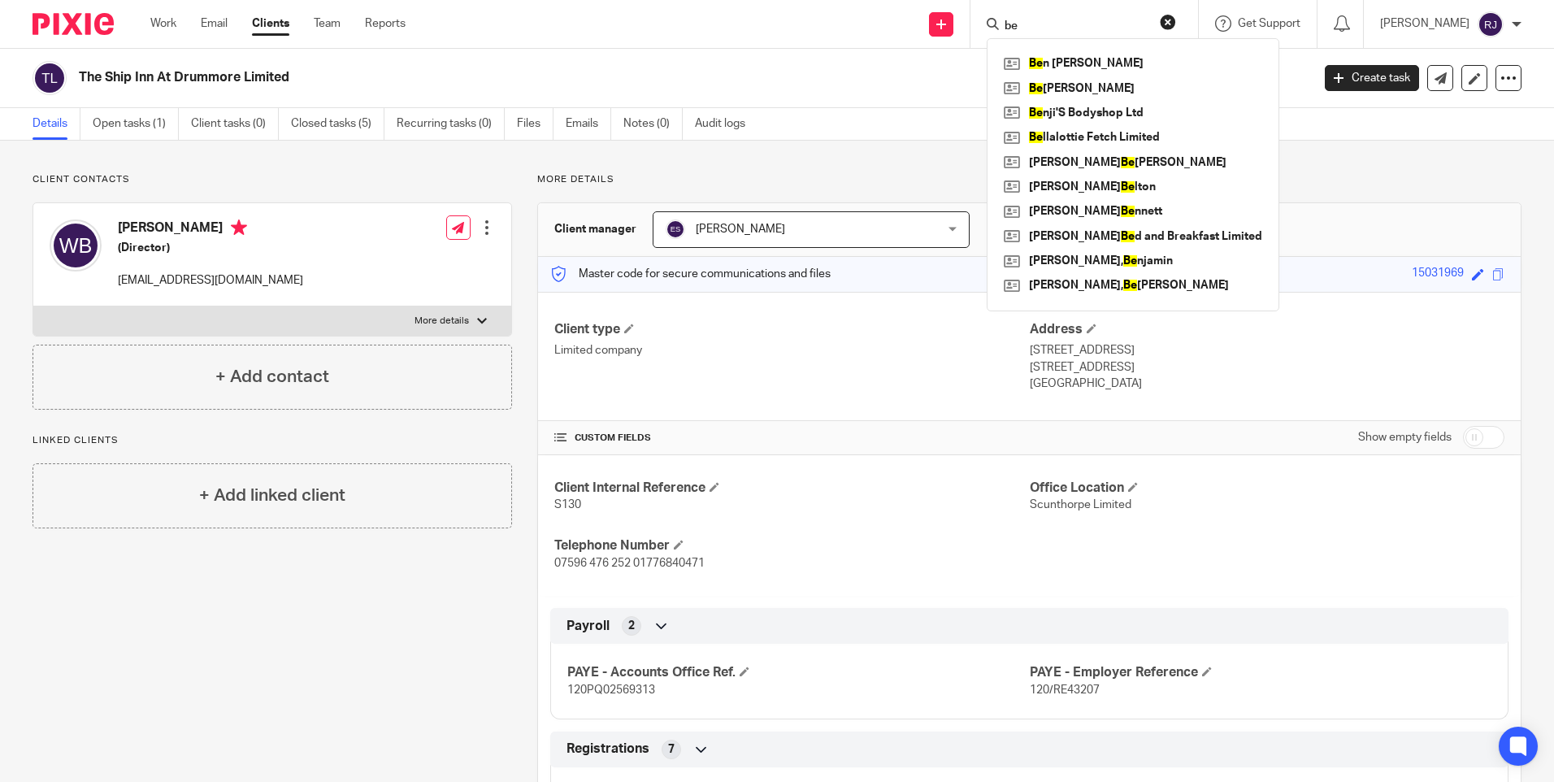
type input "b"
